Goal: Check status: Check status

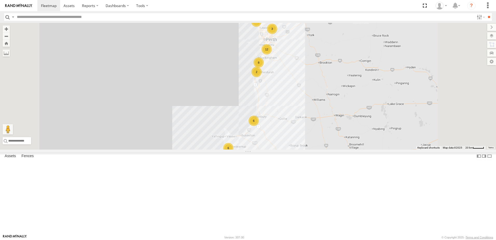
scroll to position [130, 0]
click at [0, 0] on span at bounding box center [0, 0] width 0 height 0
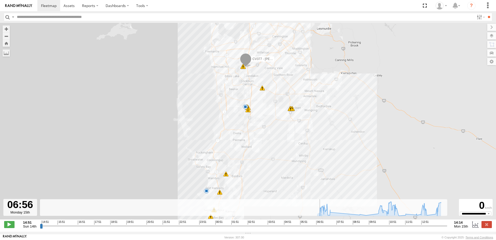
click at [319, 228] on input "range" at bounding box center [244, 225] width 408 height 5
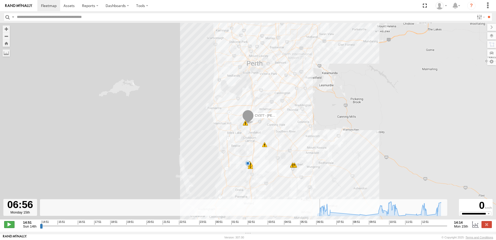
click at [9, 224] on span at bounding box center [9, 224] width 10 height 7
click at [9, 227] on span at bounding box center [9, 224] width 10 height 7
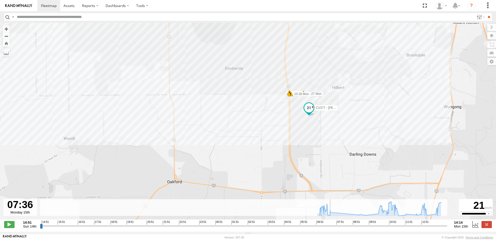
click at [307, 130] on div "CV377 - [PERSON_NAME] 10:47 Mon 11:44 Mon 07:01 Mon 07:01 Mon 07:11 Mon 07:25 M…" at bounding box center [248, 124] width 496 height 202
click at [230, 133] on div "CV377 - [PERSON_NAME] 10:47 Mon 11:44 Mon 07:01 Mon 07:01 Mon 07:11 Mon 07:25 M…" at bounding box center [248, 124] width 496 height 202
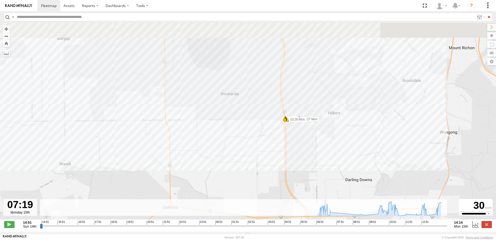
click at [326, 227] on input "range" at bounding box center [244, 225] width 408 height 5
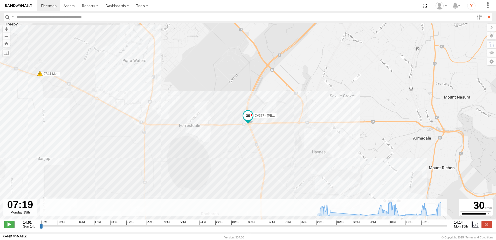
click at [10, 227] on span at bounding box center [9, 224] width 10 height 7
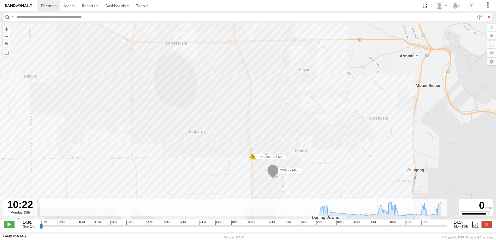
click at [379, 228] on input "range" at bounding box center [244, 225] width 408 height 5
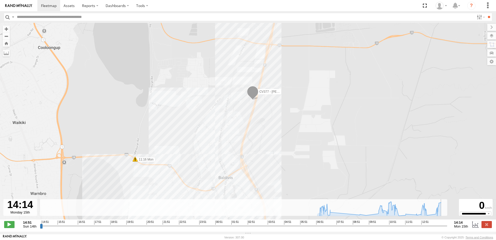
type input "**********"
